Goal: Obtain resource: Obtain resource

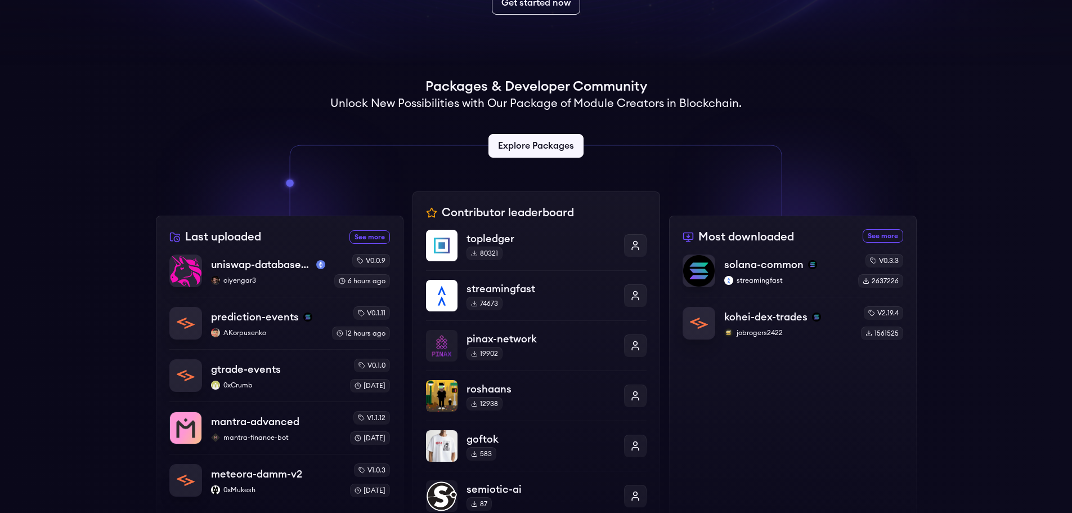
scroll to position [225, 0]
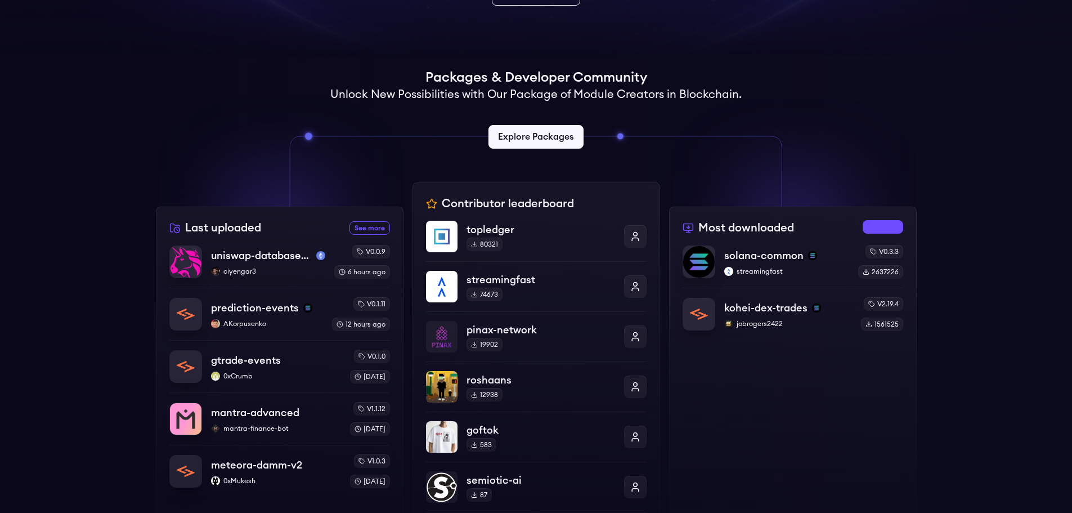
click at [880, 230] on link "See more most downloaded packages" at bounding box center [883, 227] width 41 height 14
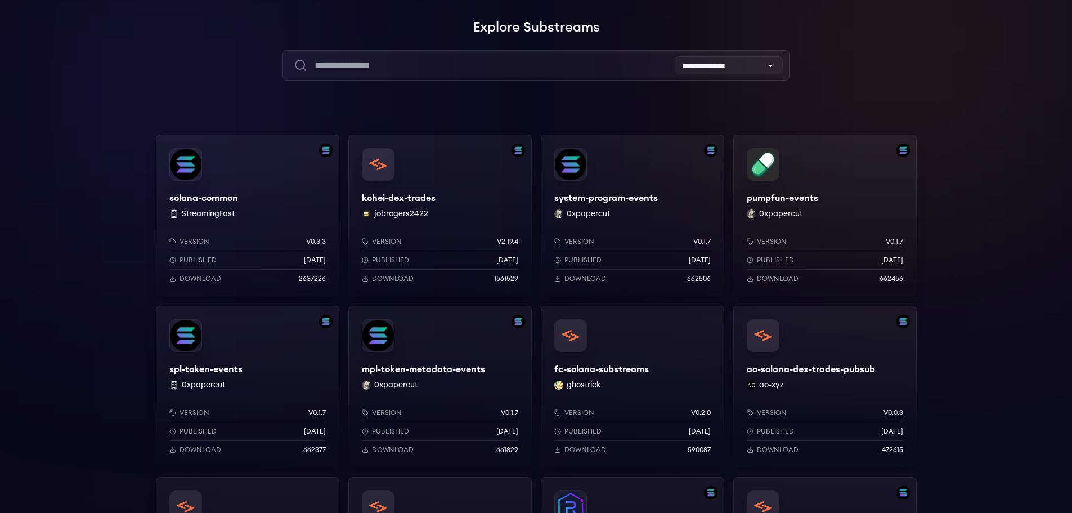
scroll to position [56, 0]
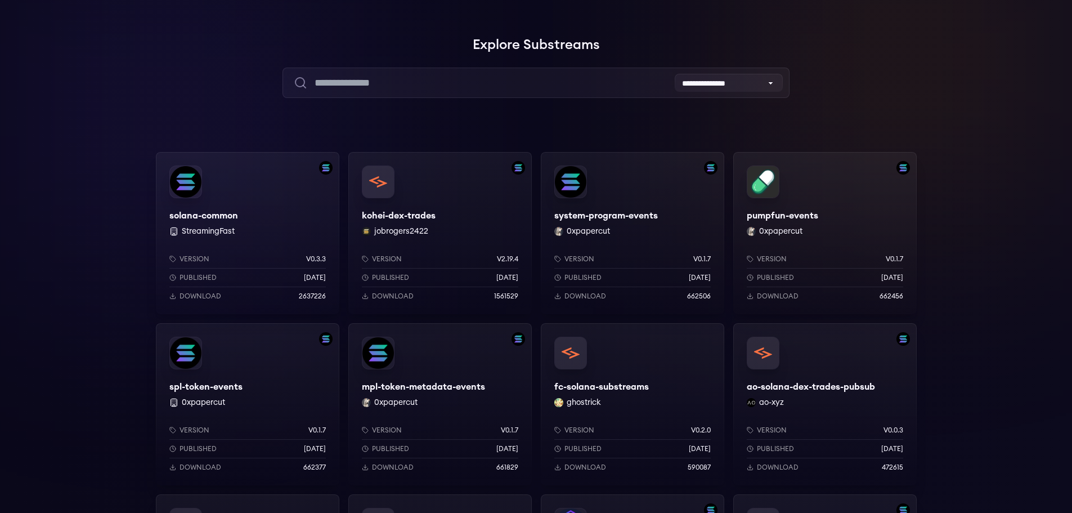
click at [276, 216] on div "solana-common StreamingFast Version v0.3.3 Published 7 months ago Download 2637…" at bounding box center [248, 233] width 184 height 162
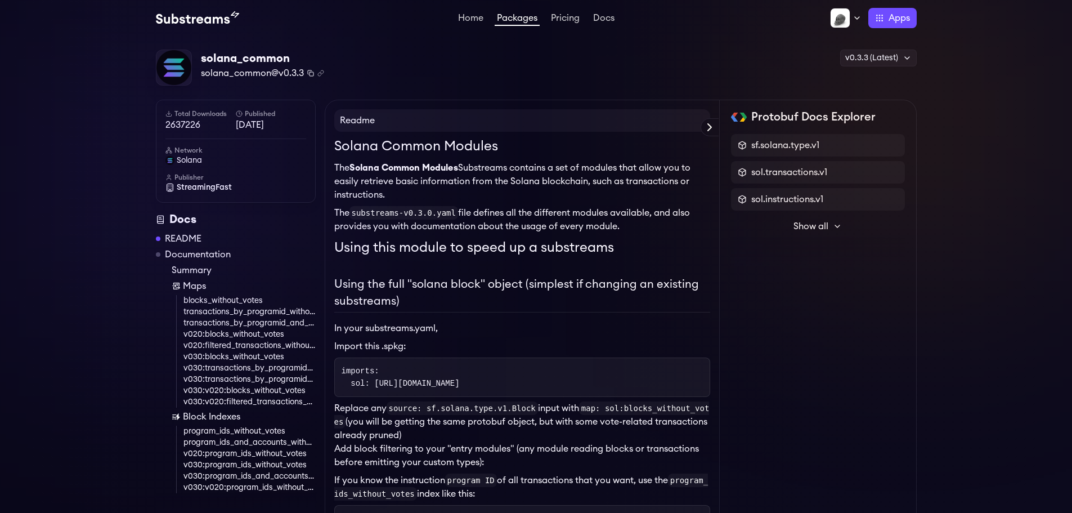
click at [312, 74] on icon "Copy package name and version" at bounding box center [310, 73] width 7 height 7
click at [323, 74] on icon "Copy .spkg link to clipboard" at bounding box center [321, 71] width 3 height 3
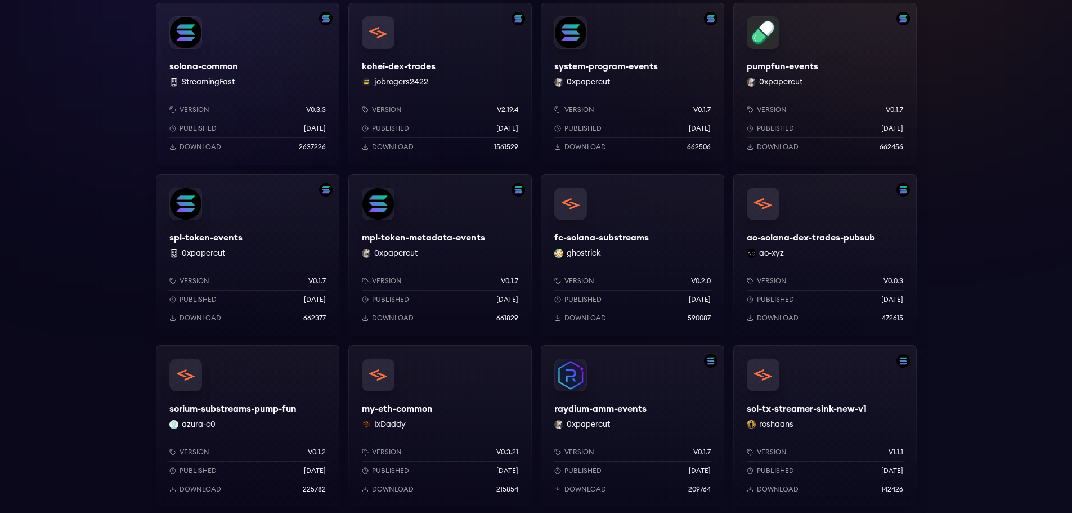
scroll to position [225, 0]
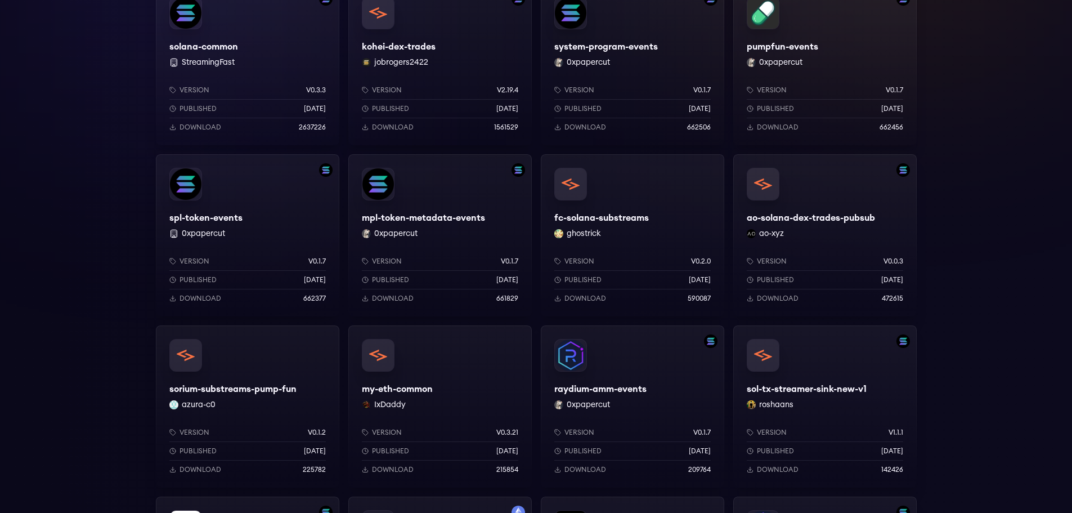
click at [438, 381] on div "my-eth-common IxDaddy Version v0.3.21 Published 3 months ago Download 215854" at bounding box center [440, 406] width 184 height 162
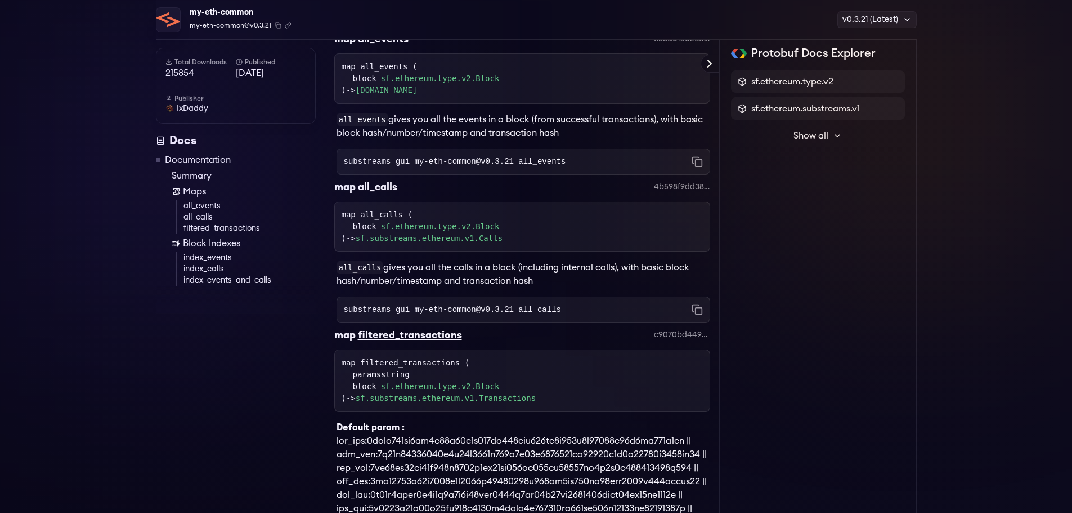
scroll to position [65, 0]
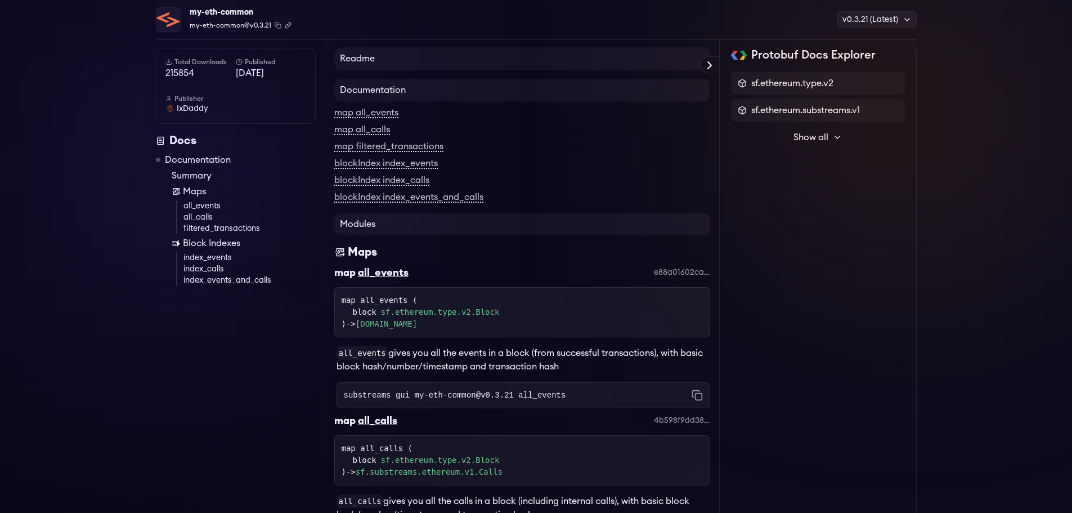
click at [287, 28] on icon "Copy .spkg link to clipboard" at bounding box center [288, 25] width 7 height 7
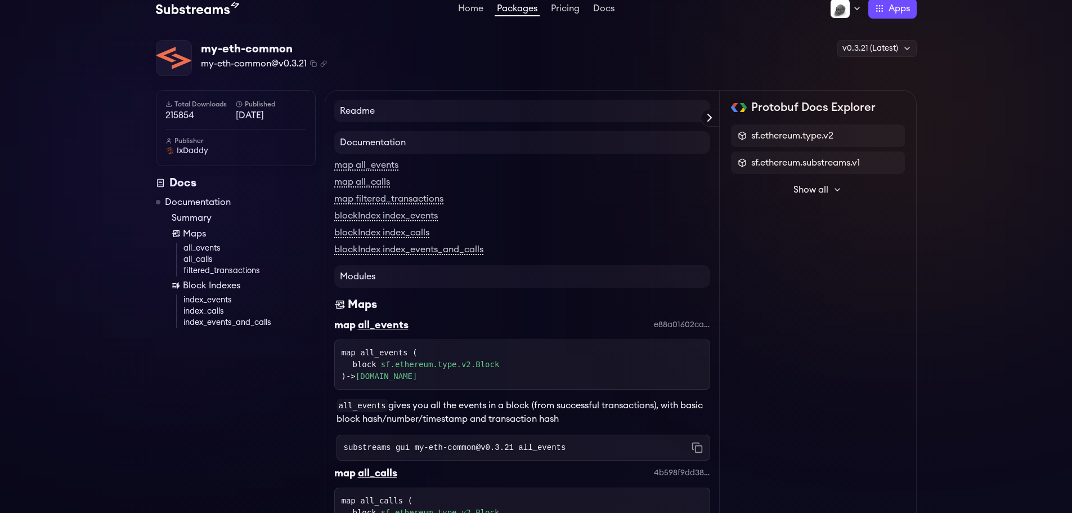
scroll to position [9, 0]
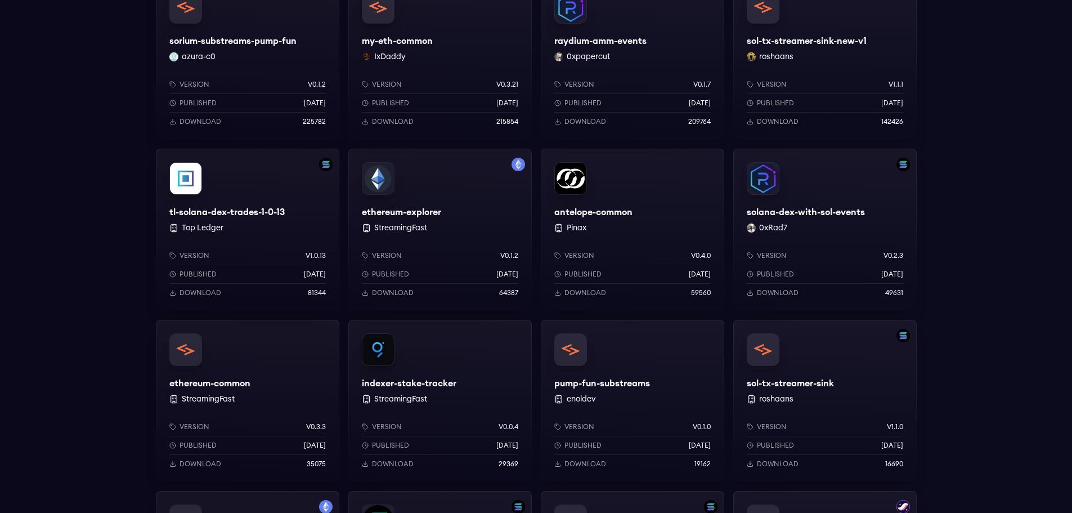
scroll to position [563, 0]
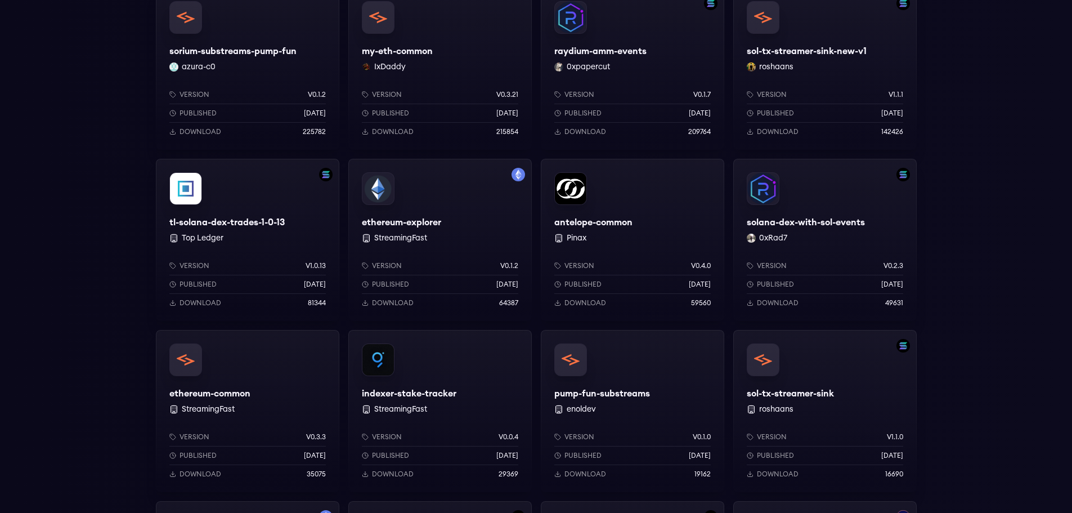
click at [271, 390] on div "ethereum-common StreamingFast Version v0.3.3 Published [DATE] Download 35075" at bounding box center [248, 411] width 184 height 162
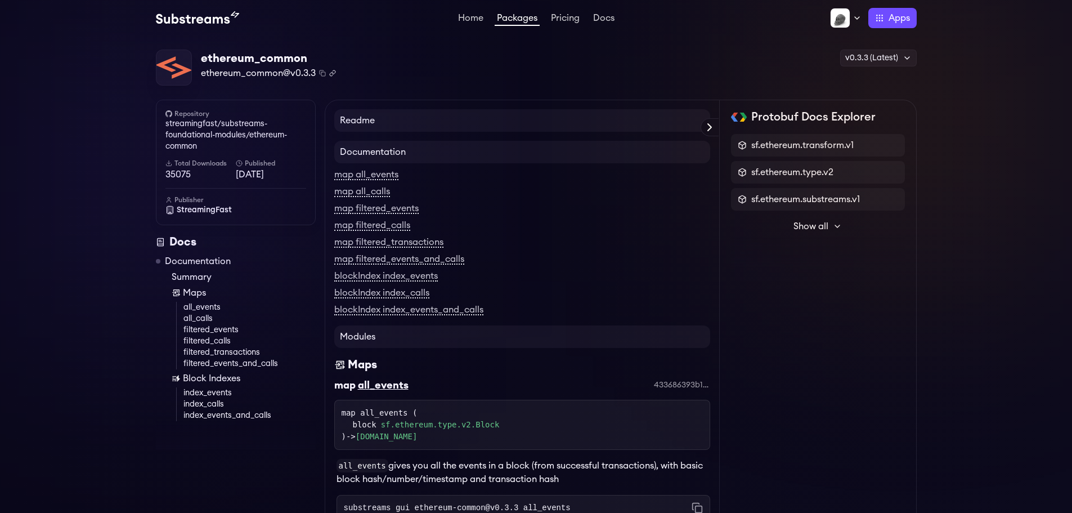
click at [331, 73] on icon "Copy .spkg link to clipboard" at bounding box center [331, 73] width 3 height 3
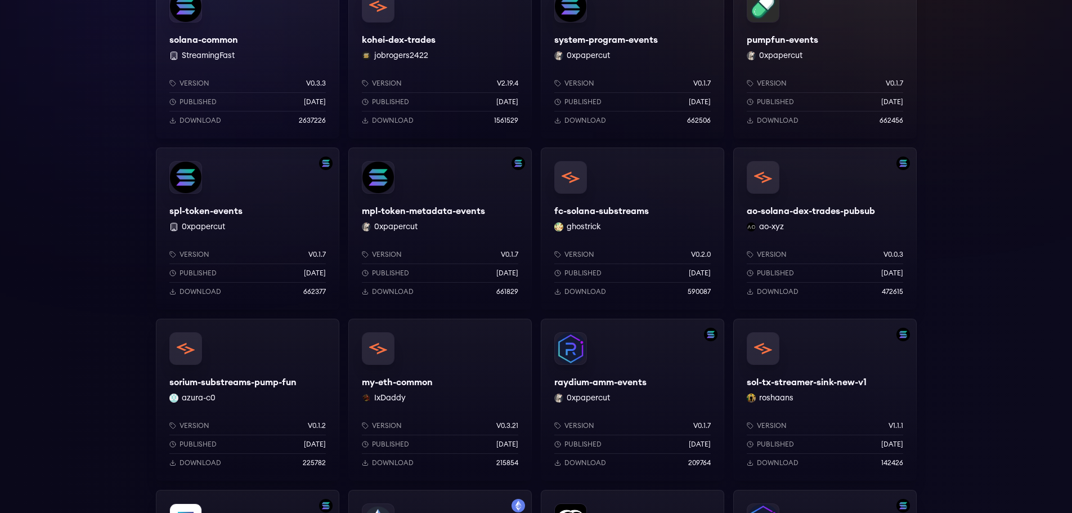
scroll to position [56, 0]
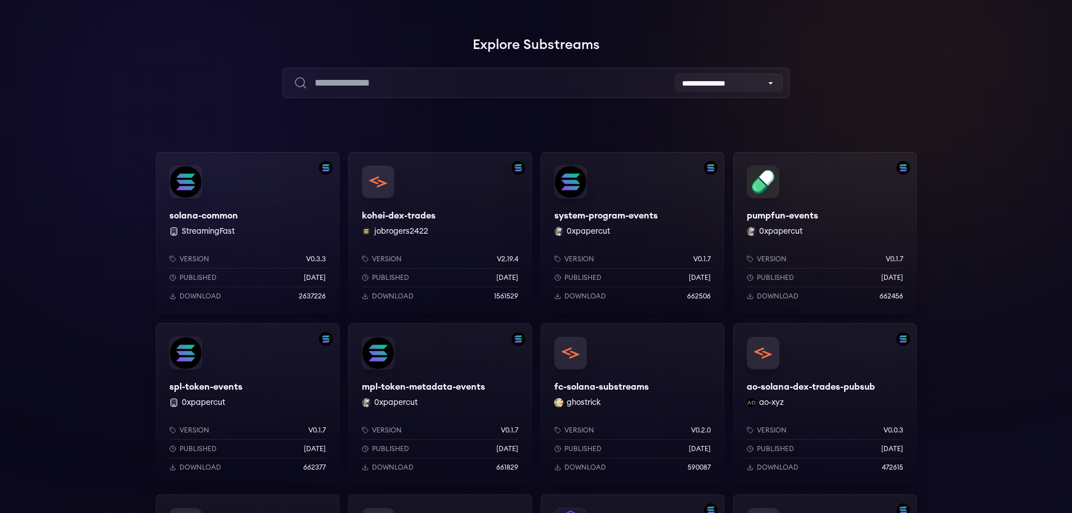
click at [427, 215] on div "kohei-dex-trades jobrogers2422 Version v2.19.4 Published [DATE] Download 1561529" at bounding box center [440, 233] width 184 height 162
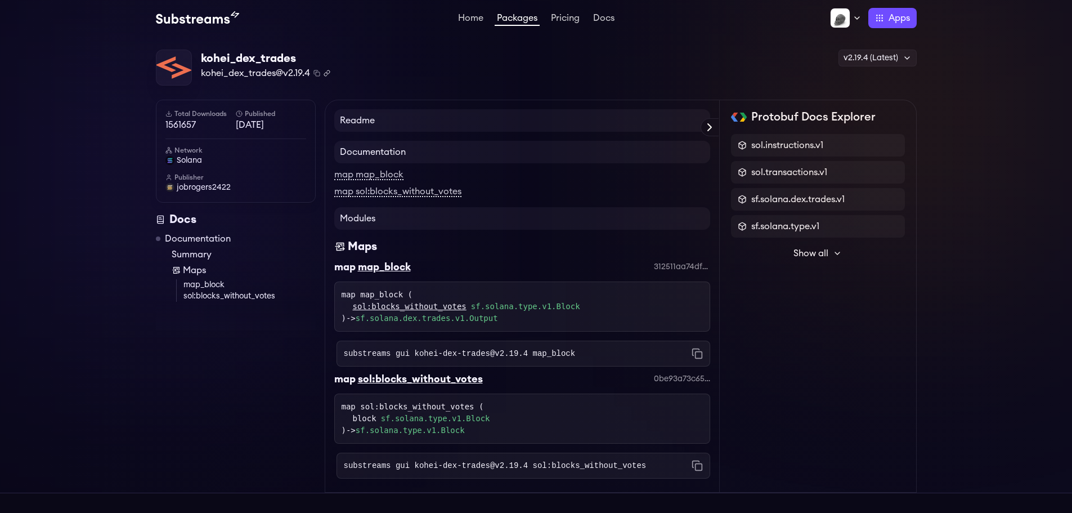
click at [325, 74] on icon "Copy .spkg link to clipboard" at bounding box center [327, 73] width 7 height 7
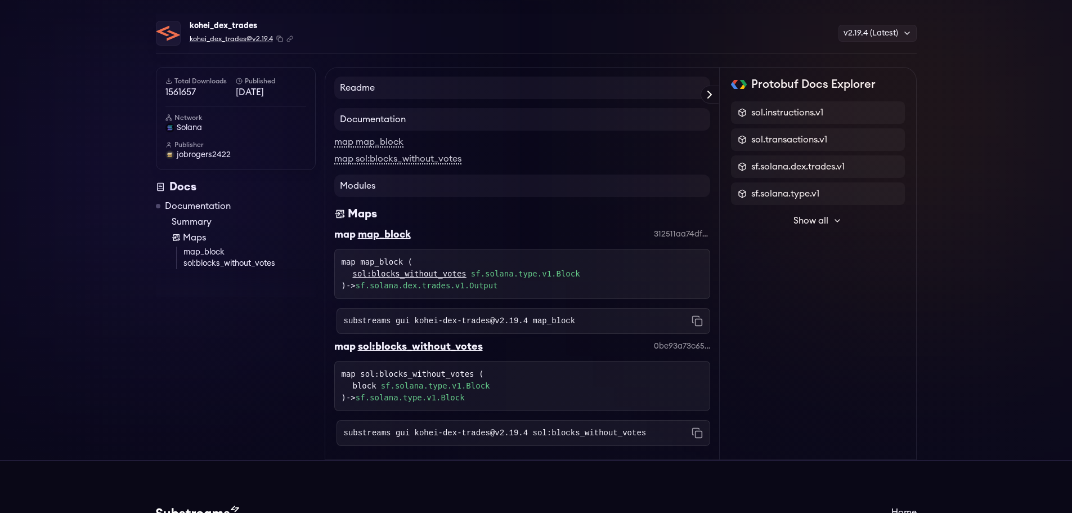
scroll to position [56, 0]
